Goal: Use online tool/utility: Utilize a website feature to perform a specific function

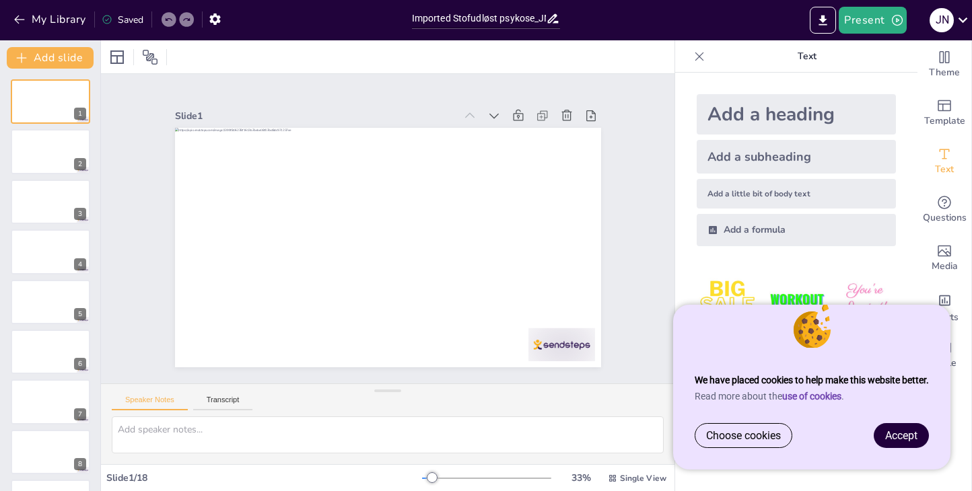
click at [912, 432] on span "Accept" at bounding box center [901, 436] width 32 height 13
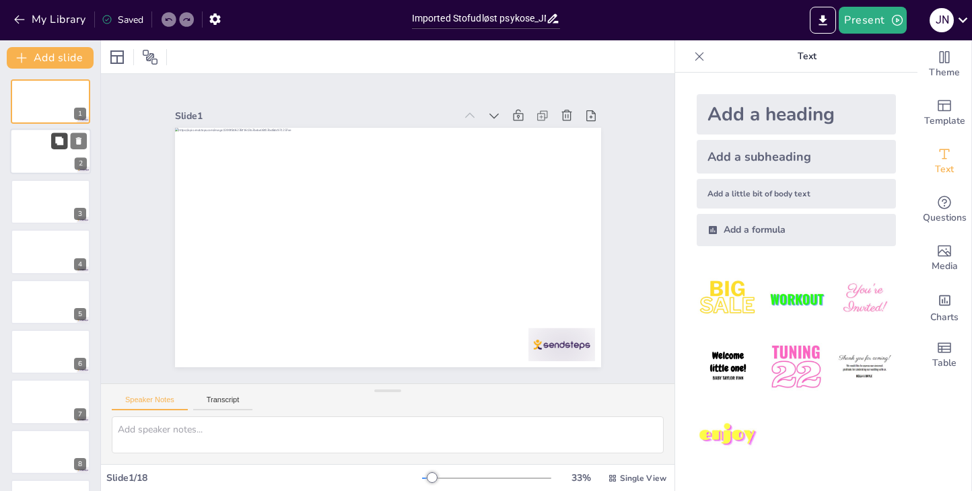
click at [55, 142] on button at bounding box center [59, 141] width 16 height 16
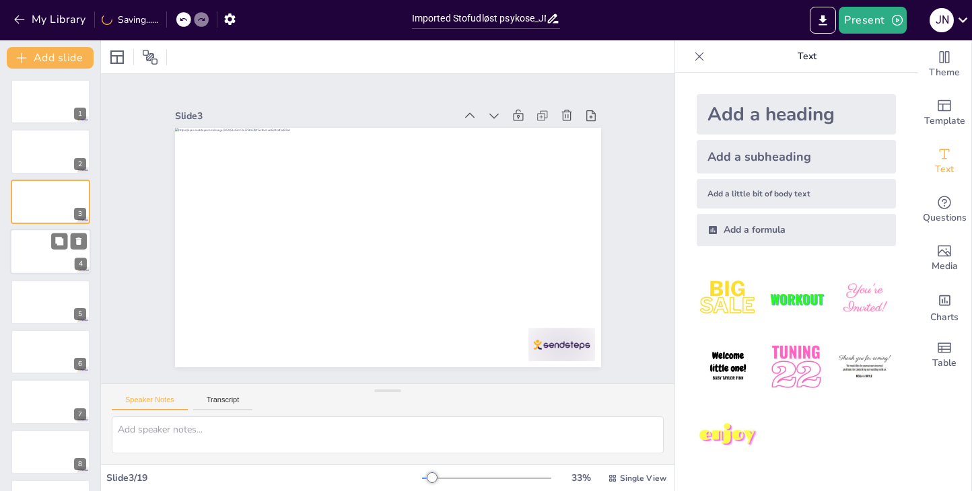
click at [39, 252] on div at bounding box center [50, 252] width 81 height 46
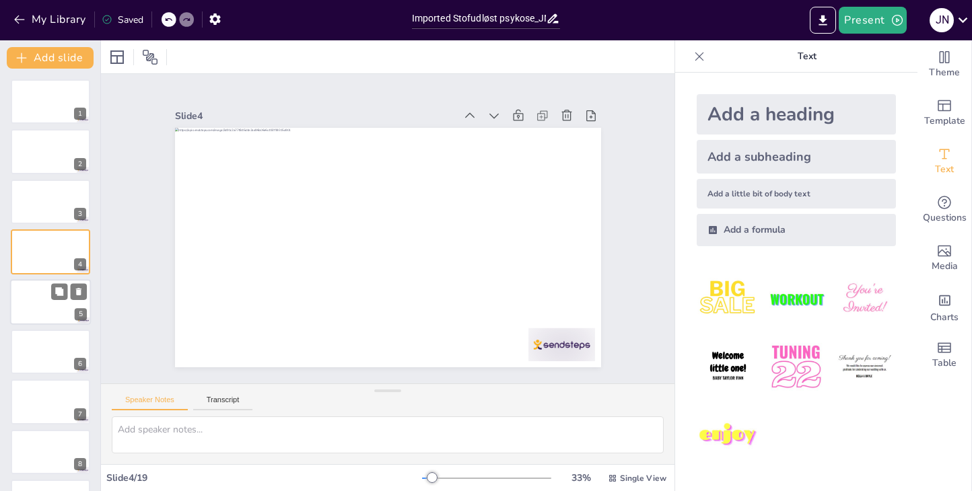
click at [40, 297] on div at bounding box center [50, 302] width 81 height 46
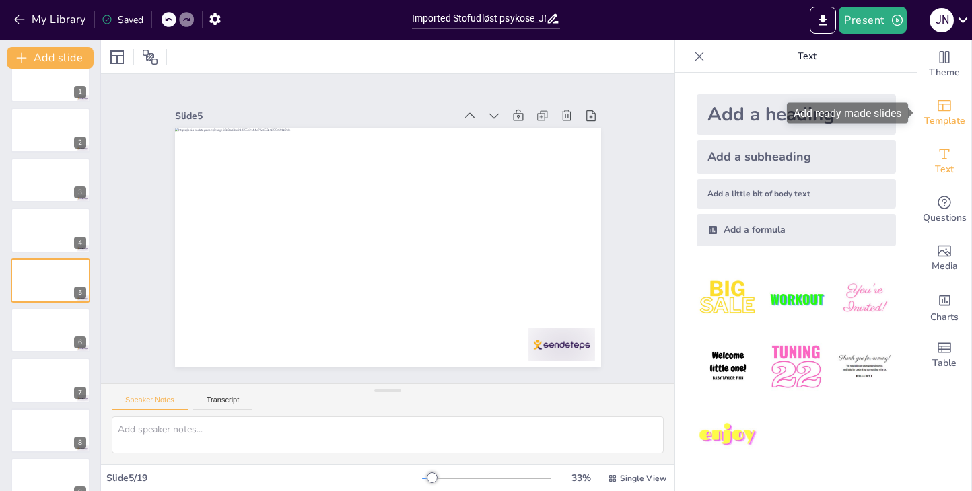
click at [949, 98] on icon "Add ready made slides" at bounding box center [945, 106] width 16 height 16
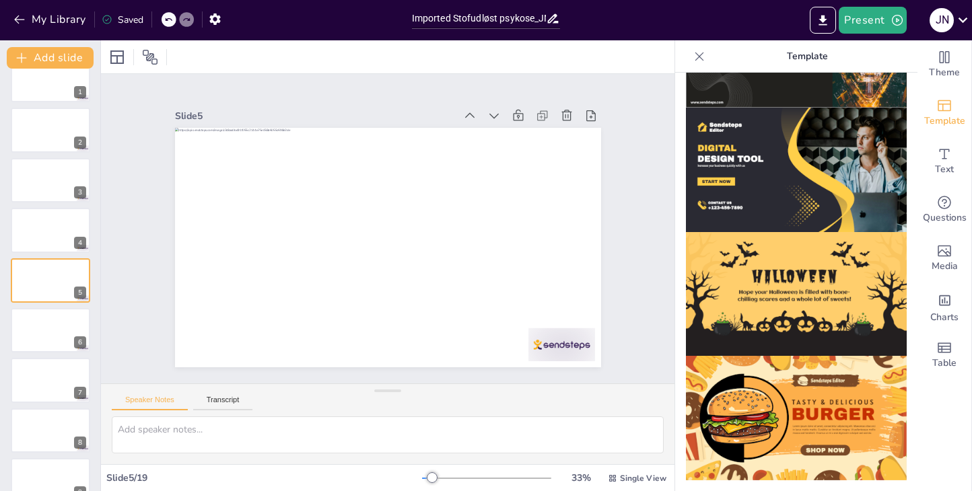
scroll to position [1345, 0]
click at [939, 73] on span "Theme" at bounding box center [944, 72] width 31 height 15
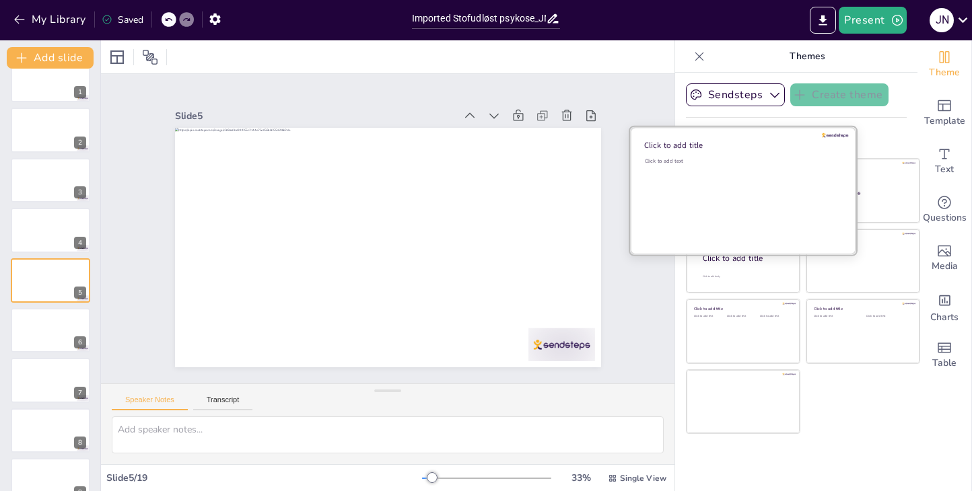
click at [750, 186] on div "Click to add text" at bounding box center [741, 199] width 193 height 83
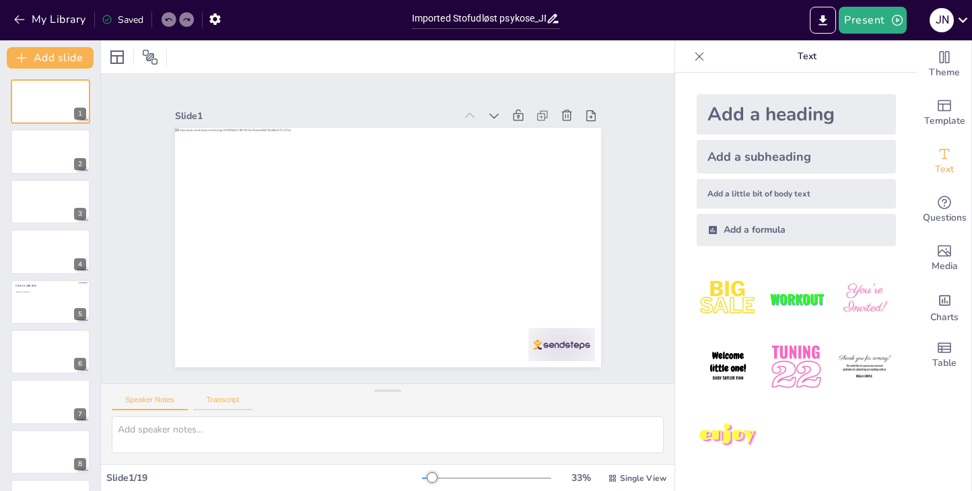
click at [224, 398] on button "Transcript" at bounding box center [223, 403] width 60 height 15
click at [149, 399] on button "Speaker Notes" at bounding box center [150, 403] width 76 height 15
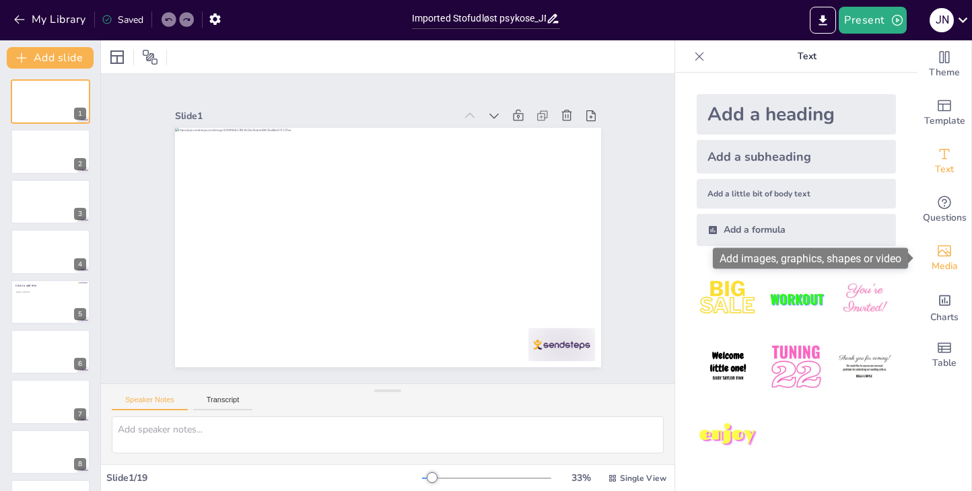
click at [942, 251] on icon "Add images, graphics, shapes or video" at bounding box center [945, 251] width 16 height 16
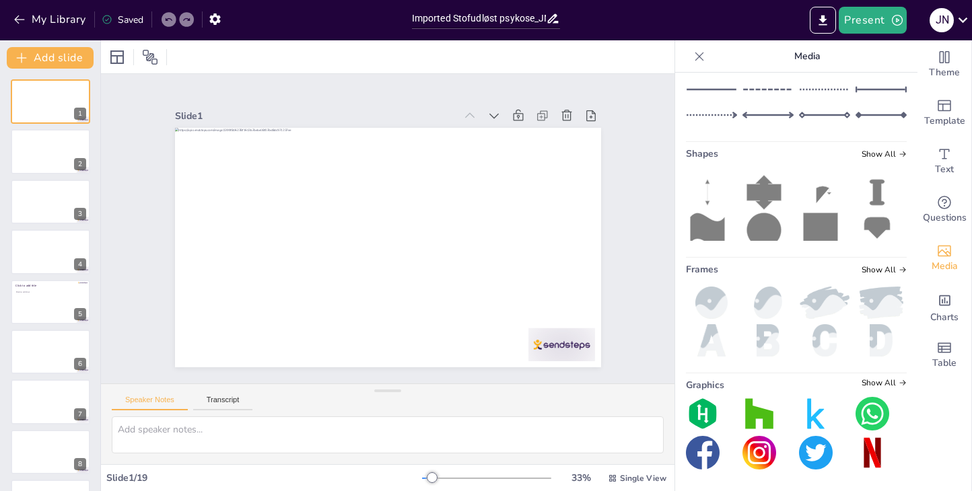
scroll to position [211, 0]
